Goal: Navigation & Orientation: Find specific page/section

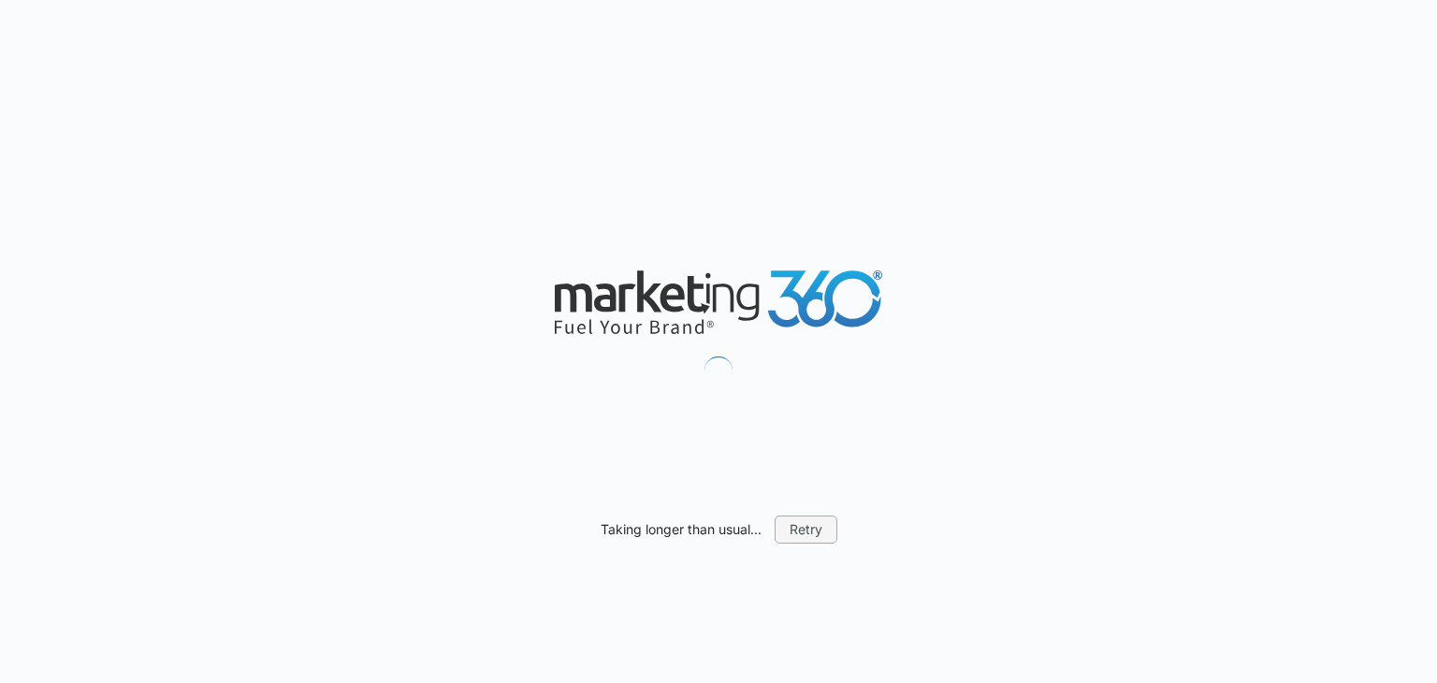
click at [798, 529] on button "Retry" at bounding box center [806, 530] width 63 height 28
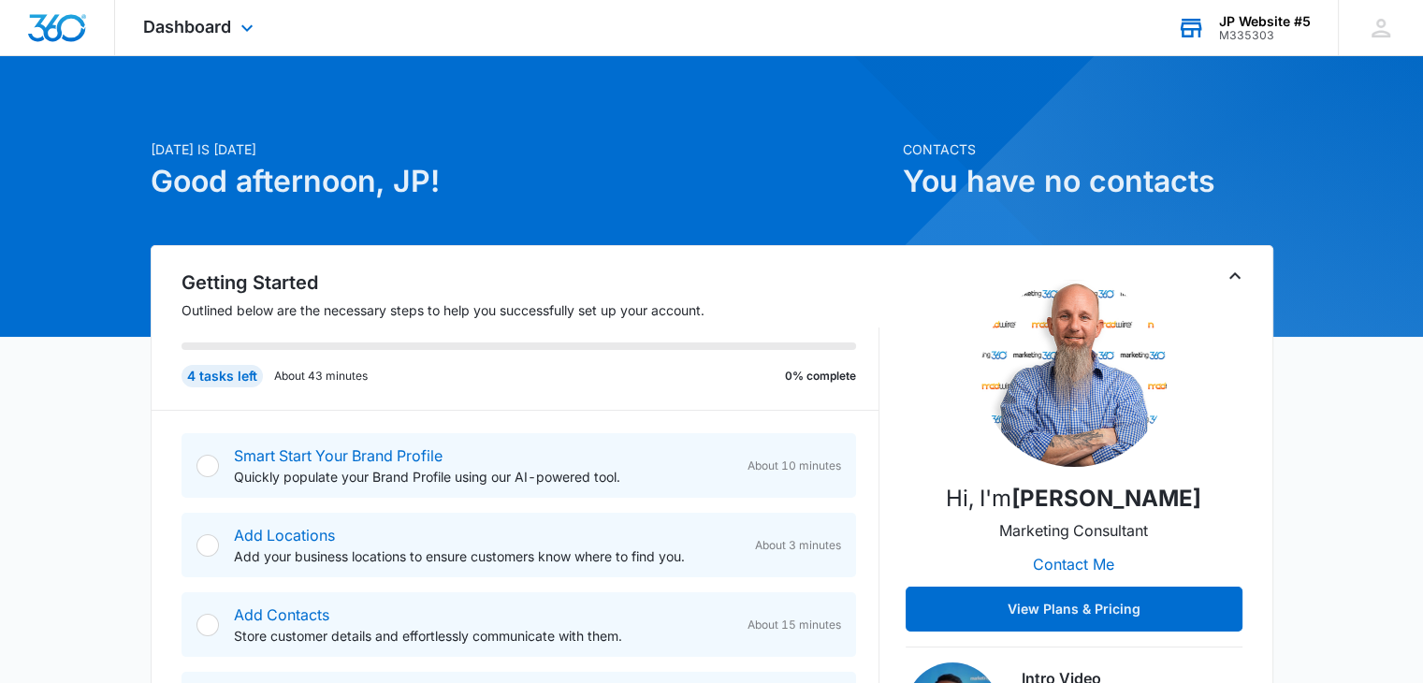
click at [1278, 36] on div "M335303" at bounding box center [1265, 35] width 92 height 13
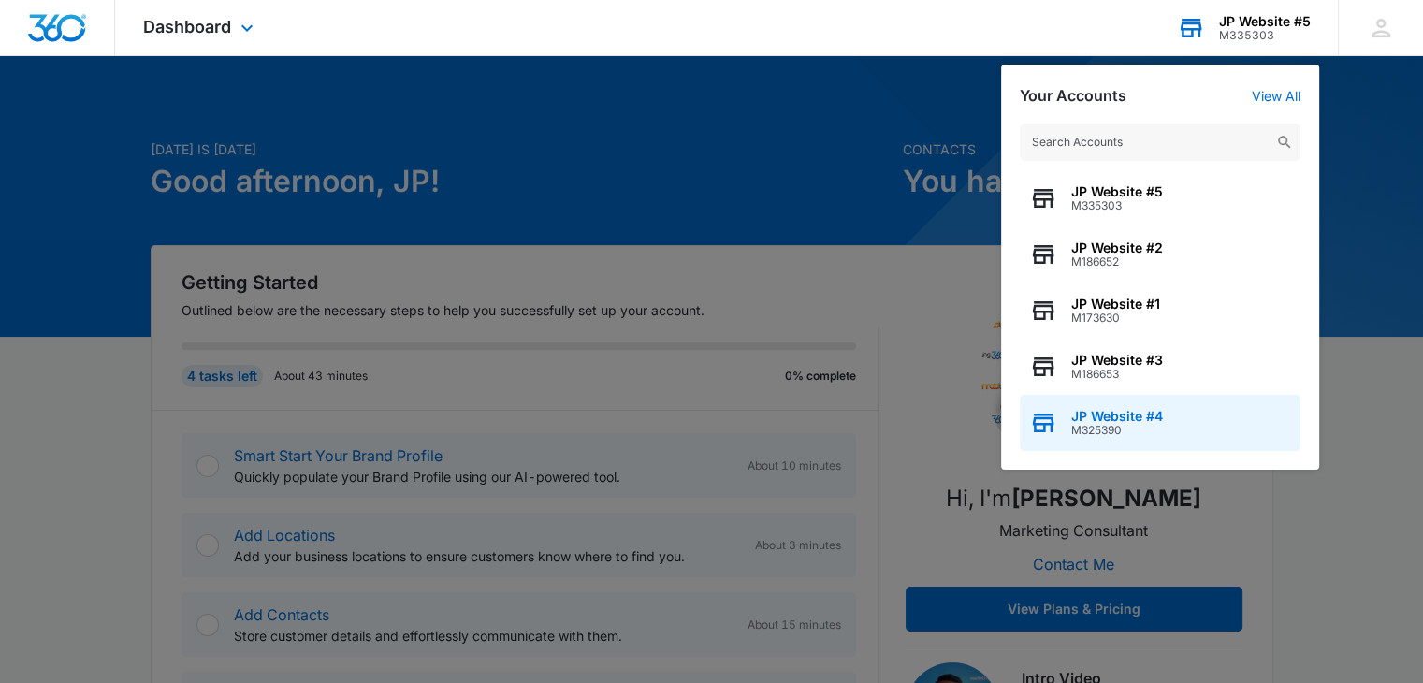
click at [1129, 422] on span "JP Website #4" at bounding box center [1117, 416] width 92 height 15
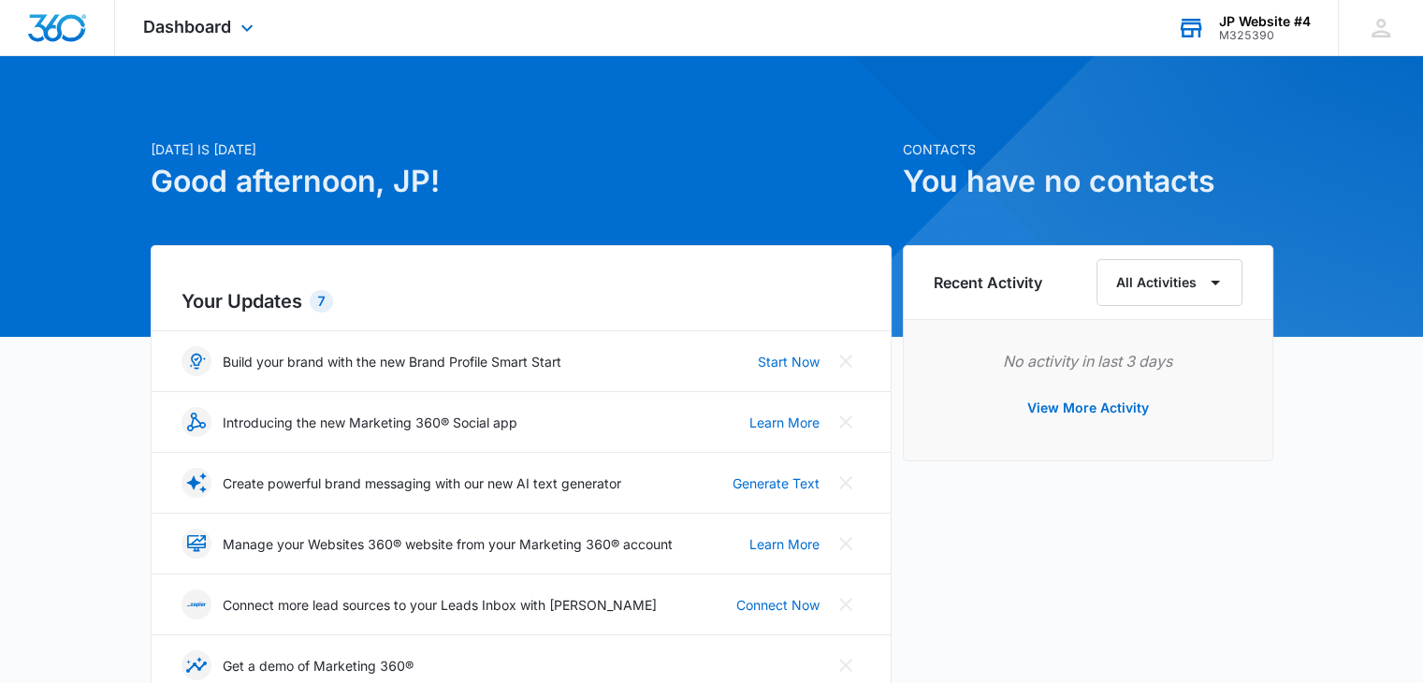
click at [232, 38] on div "Dashboard Apps Reputation Websites Forms CRM Email Shop Payments POS Ads Intell…" at bounding box center [200, 27] width 171 height 55
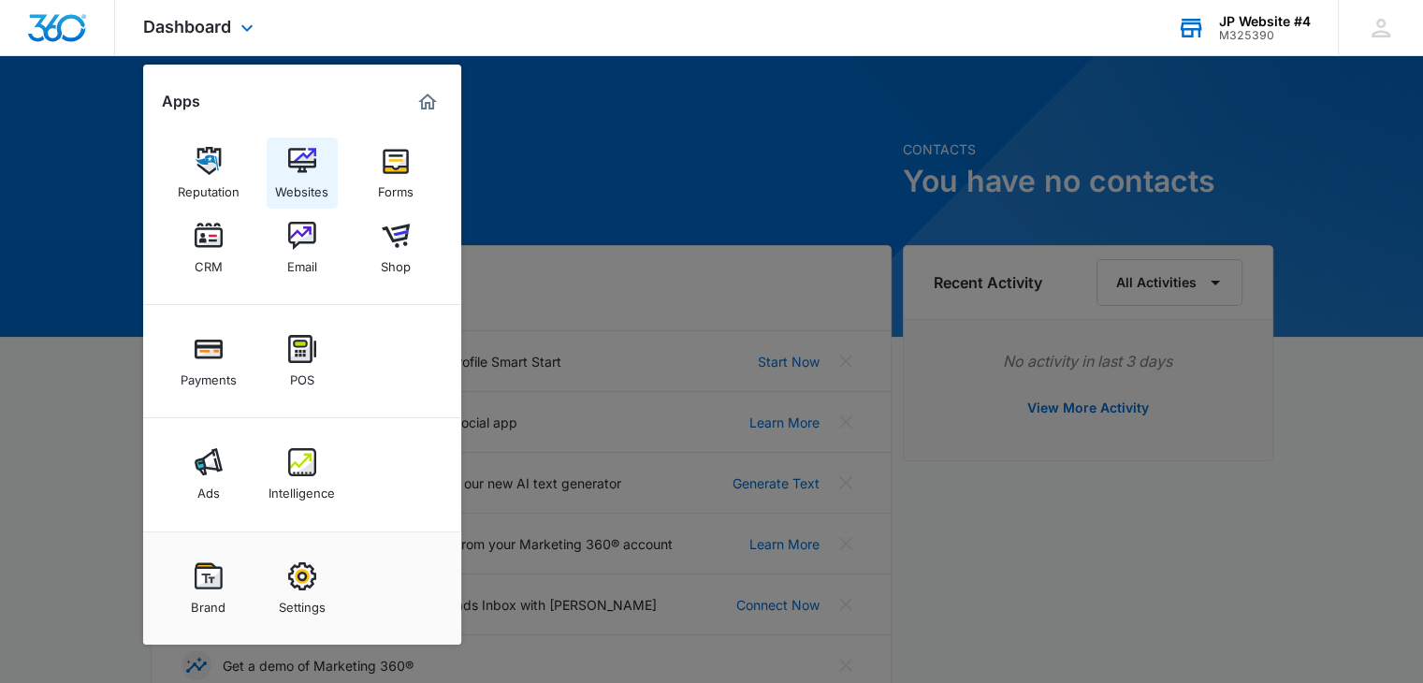
click at [313, 173] on img at bounding box center [302, 161] width 28 height 28
